Goal: Task Accomplishment & Management: Manage account settings

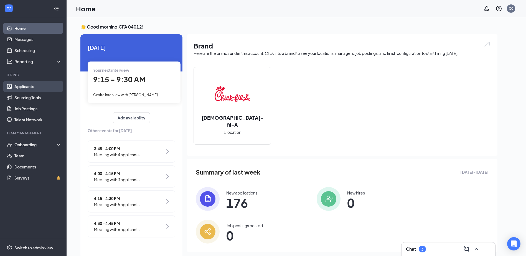
click at [36, 88] on link "Applicants" at bounding box center [37, 86] width 47 height 11
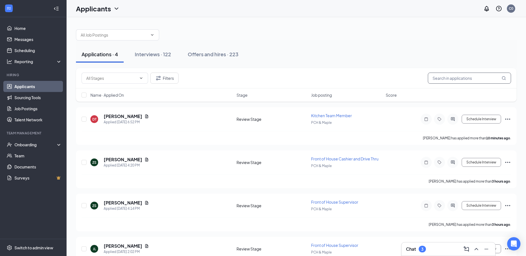
click at [441, 76] on input "text" at bounding box center [469, 78] width 83 height 11
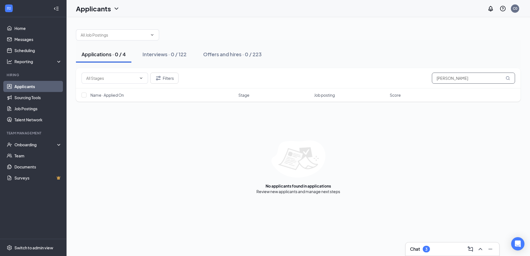
drag, startPoint x: 465, startPoint y: 81, endPoint x: 408, endPoint y: 81, distance: 56.6
click at [408, 81] on div "Filters [PERSON_NAME]" at bounding box center [299, 78] width 434 height 11
type input "[PERSON_NAME]"
click at [149, 57] on div "Interviews · 0 / 122" at bounding box center [165, 54] width 44 height 7
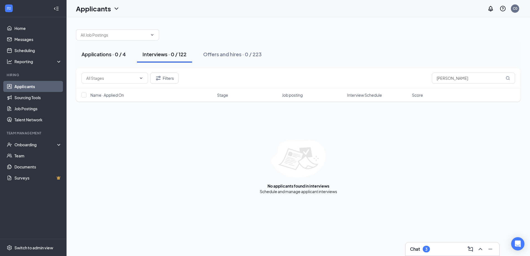
click at [116, 55] on div "Applications · 0 / 4" at bounding box center [104, 54] width 44 height 7
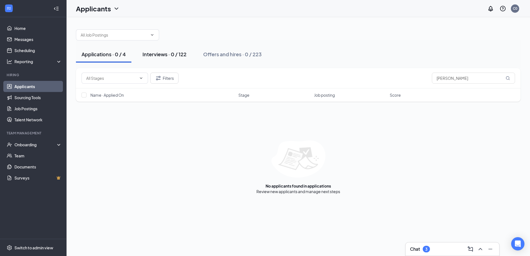
click at [161, 53] on div "Interviews · 0 / 122" at bounding box center [165, 54] width 44 height 7
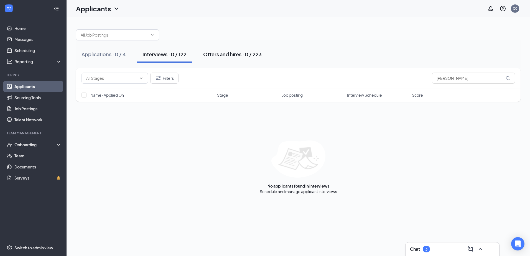
click at [224, 47] on button "Offers and hires · 0 / 223" at bounding box center [233, 54] width 70 height 17
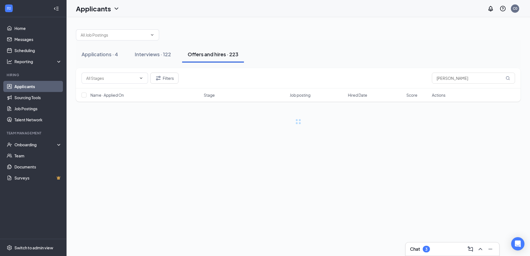
click at [230, 57] on div "Offers and hires · 223" at bounding box center [213, 54] width 51 height 7
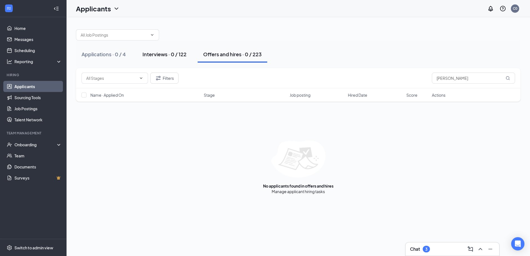
click at [157, 58] on button "Interviews · 0 / 122" at bounding box center [164, 54] width 55 height 17
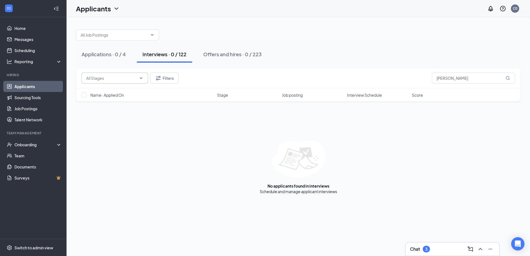
click at [140, 78] on icon "ChevronDown" at bounding box center [141, 77] width 2 height 1
click at [153, 72] on div "Filters [PERSON_NAME]" at bounding box center [298, 78] width 445 height 20
click at [154, 77] on button "Filters" at bounding box center [164, 78] width 28 height 11
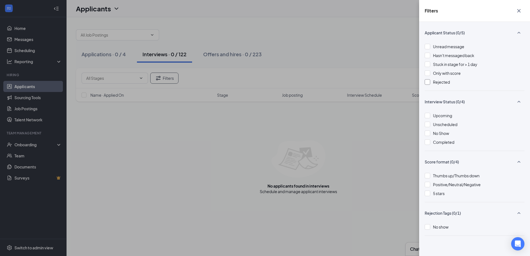
click at [431, 84] on div "Rejected" at bounding box center [475, 82] width 100 height 6
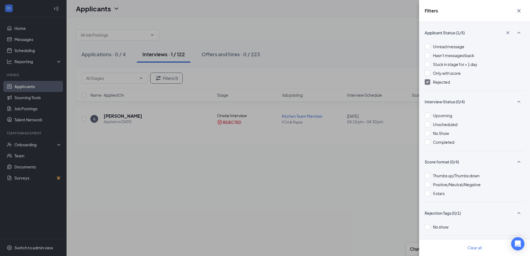
click at [349, 31] on div "Filters Applicant Status (1/5) Unread message Hasn't messaged back Stuck in sta…" at bounding box center [265, 128] width 530 height 256
click at [519, 9] on icon "Cross" at bounding box center [519, 10] width 7 height 7
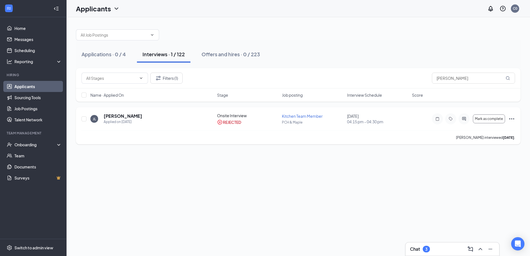
click at [511, 117] on icon "Ellipses" at bounding box center [512, 119] width 7 height 7
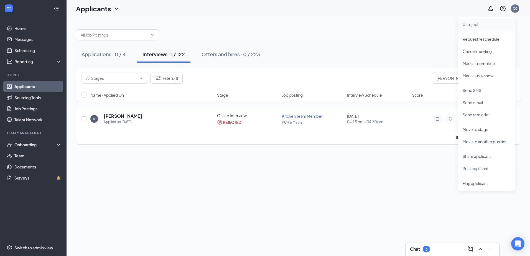
click at [472, 25] on p "Unreject" at bounding box center [487, 25] width 48 height 6
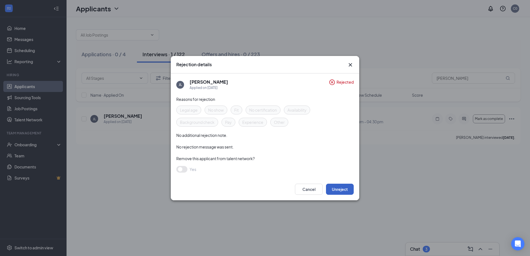
click at [336, 192] on button "Unreject" at bounding box center [340, 189] width 28 height 11
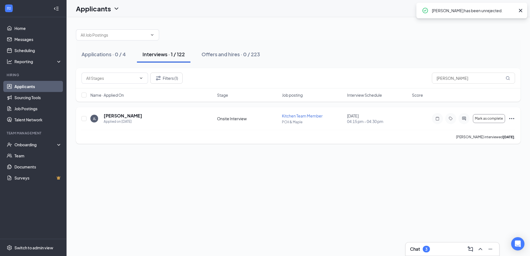
click at [512, 120] on icon "Ellipses" at bounding box center [512, 118] width 7 height 7
click at [380, 126] on div "[PERSON_NAME] [PERSON_NAME] Applied on [DATE] Onsite Interview Kitchen Team Mem…" at bounding box center [299, 121] width 434 height 17
click at [509, 118] on icon "Ellipses" at bounding box center [512, 118] width 7 height 7
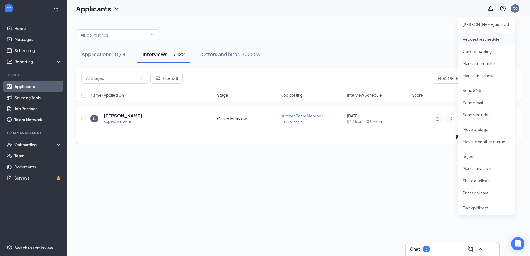
click at [487, 40] on p "Request reschedule" at bounding box center [487, 39] width 48 height 6
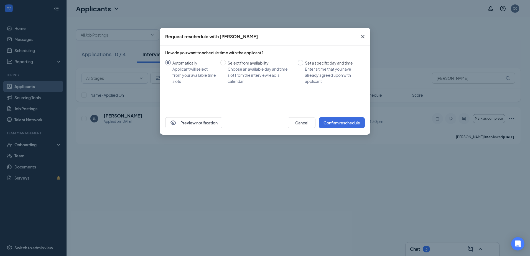
click at [303, 63] on input "Set a specific day and time Enter a time that you have already agreed upon with…" at bounding box center [301, 63] width 6 height 6
radio input "true"
radio input "false"
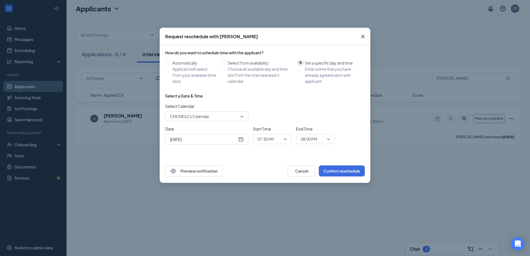
click at [239, 140] on div "[DATE]" at bounding box center [207, 139] width 74 height 6
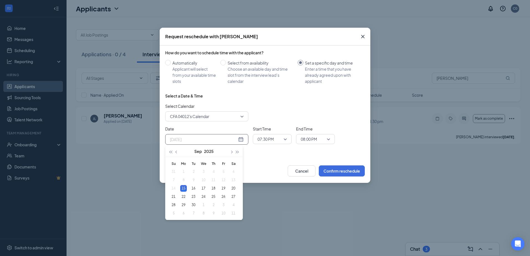
type input "[DATE]"
click at [298, 100] on div "Select a Date & Time Select Calendar CFA 04012's Calendar Date [DATE] [DATE] Su…" at bounding box center [265, 121] width 200 height 56
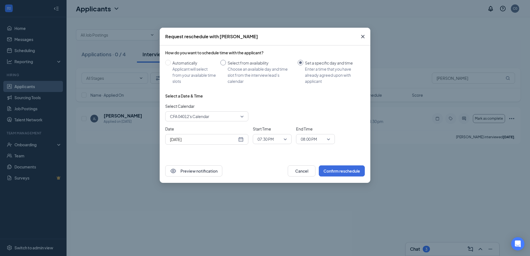
click at [229, 65] on div "Select from availability" at bounding box center [261, 63] width 66 height 6
click at [226, 65] on input "Select from availability Choose an available day and time slot from the intervi…" at bounding box center [223, 63] width 6 height 6
radio input "true"
radio input "false"
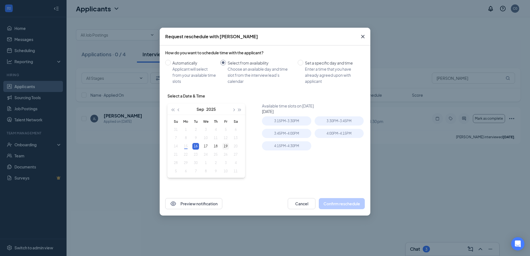
click at [224, 146] on div "19" at bounding box center [225, 146] width 7 height 7
click at [216, 148] on div "18" at bounding box center [215, 146] width 7 height 7
click at [208, 149] on div "17" at bounding box center [205, 146] width 7 height 7
click at [192, 146] on td "16" at bounding box center [196, 146] width 10 height 8
click at [205, 146] on div "17" at bounding box center [205, 146] width 7 height 7
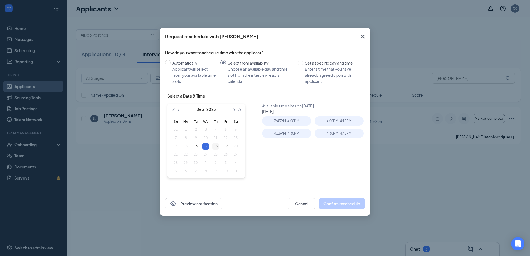
click at [218, 147] on div "18" at bounding box center [215, 146] width 7 height 7
click at [224, 146] on div "19" at bounding box center [225, 146] width 7 height 7
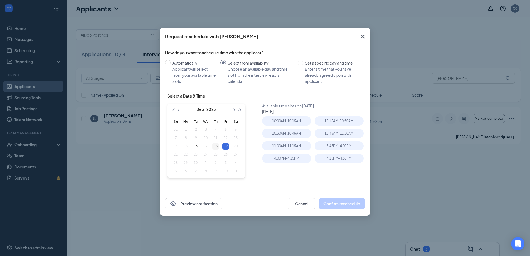
type input "[DATE]"
click at [218, 145] on div "18" at bounding box center [215, 146] width 7 height 7
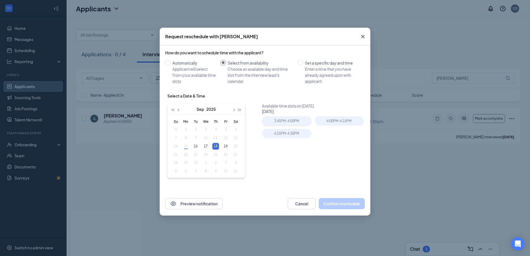
click at [292, 119] on div "3:45PM - 4:00PM" at bounding box center [286, 120] width 49 height 9
click at [330, 205] on button "Confirm reschedule" at bounding box center [342, 203] width 46 height 11
